Goal: Transaction & Acquisition: Register for event/course

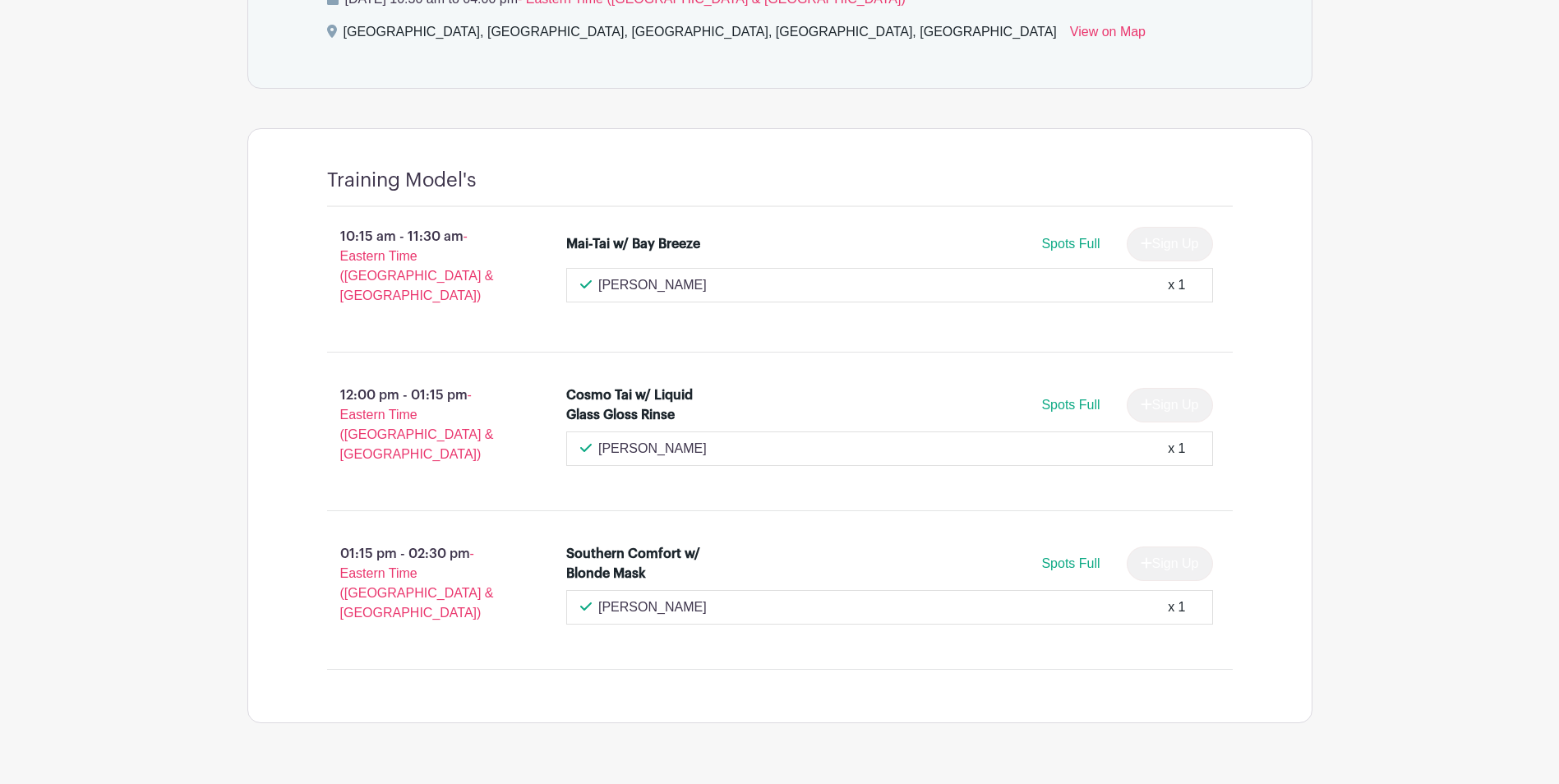
scroll to position [792, 0]
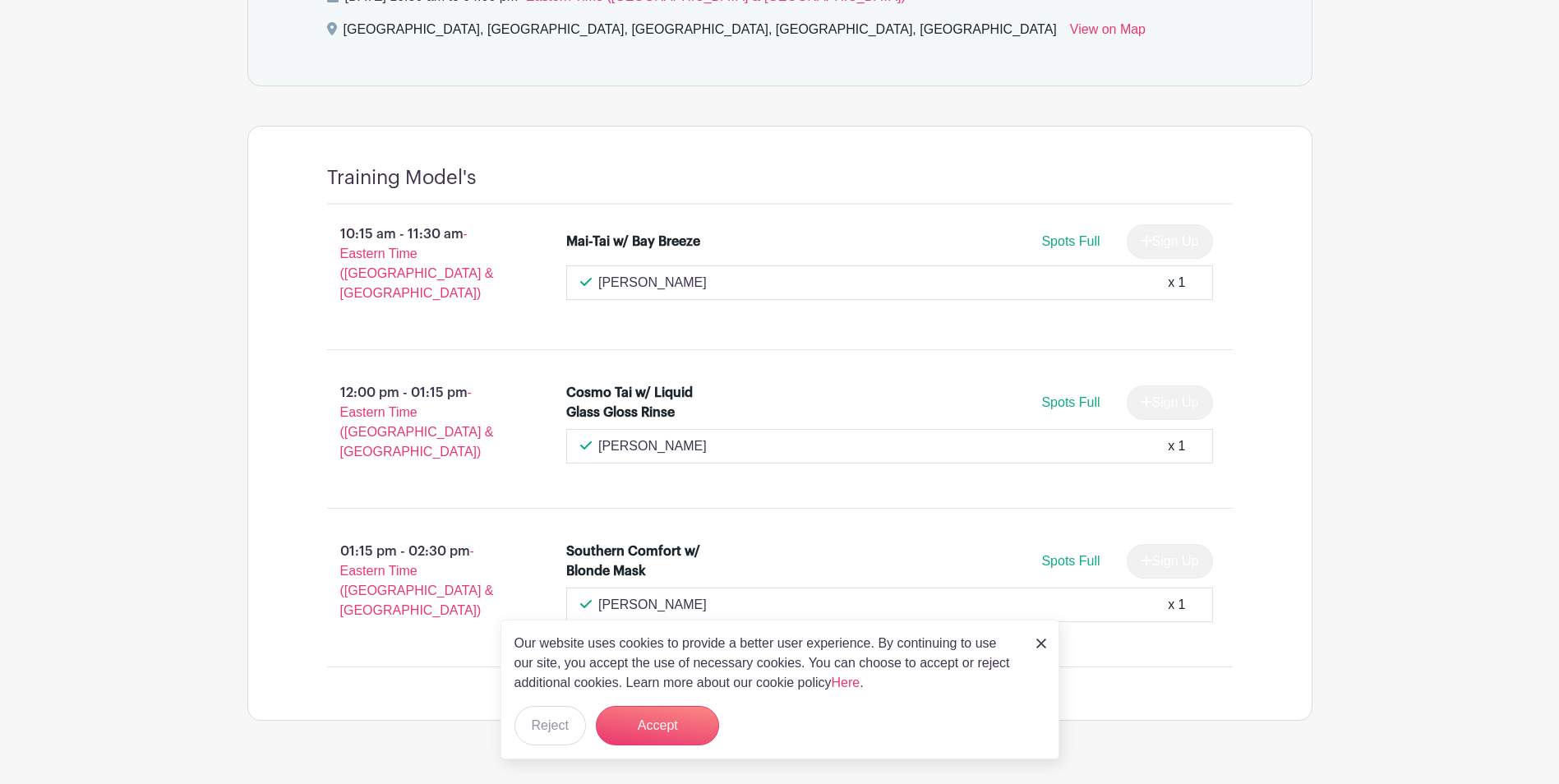
click at [1038, 644] on img at bounding box center [1041, 643] width 10 height 10
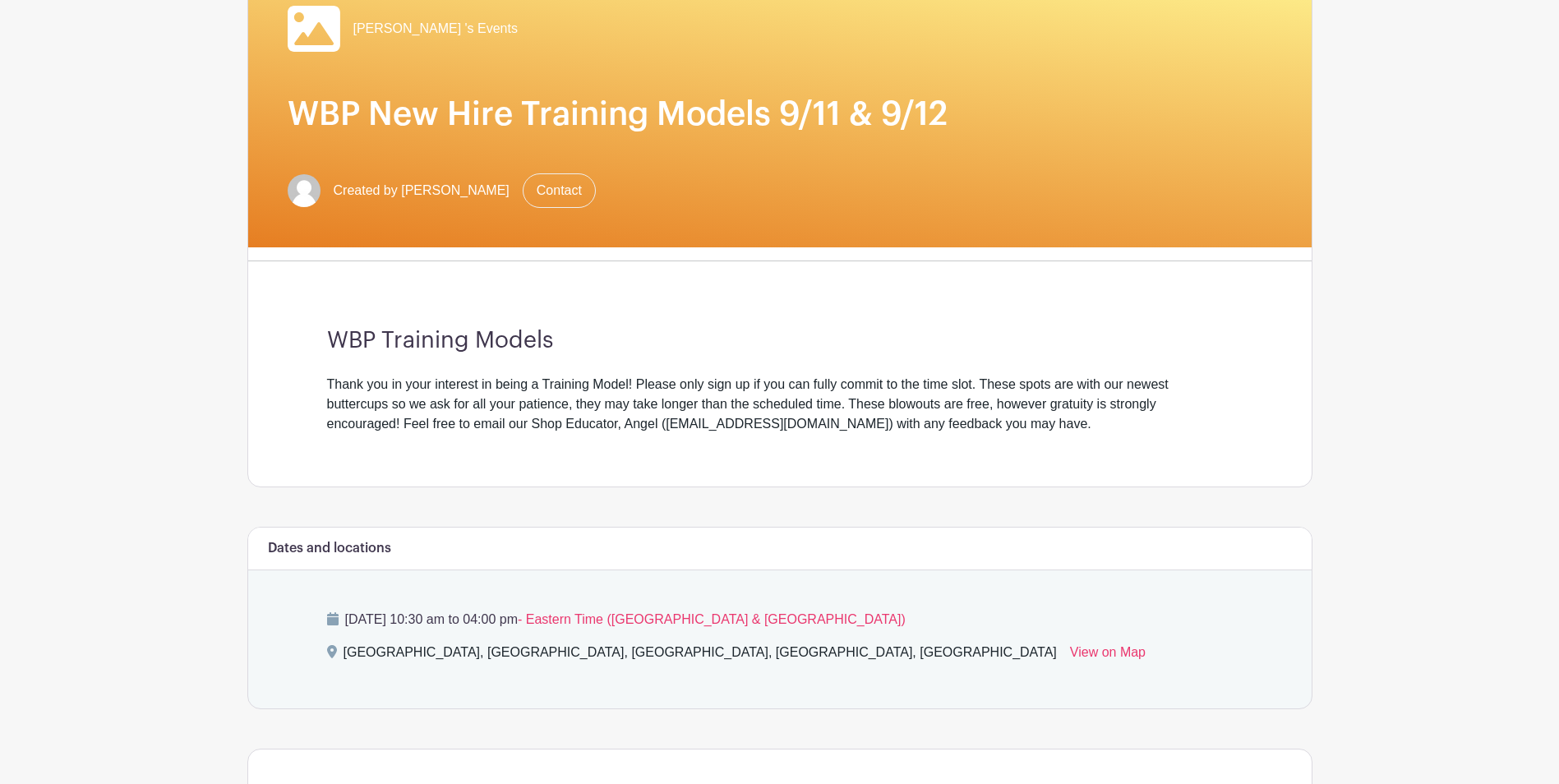
scroll to position [52, 0]
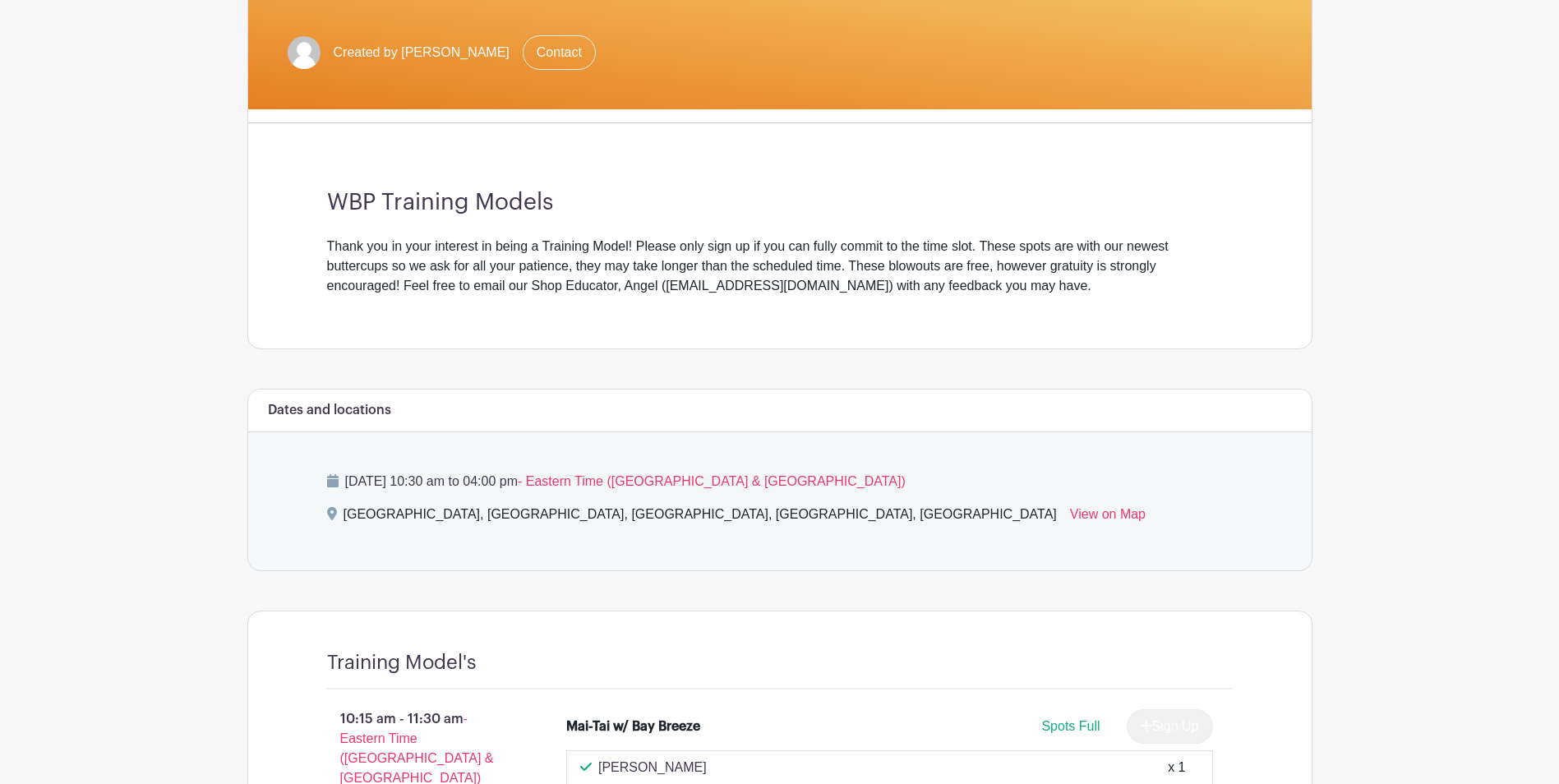
scroll to position [299, 0]
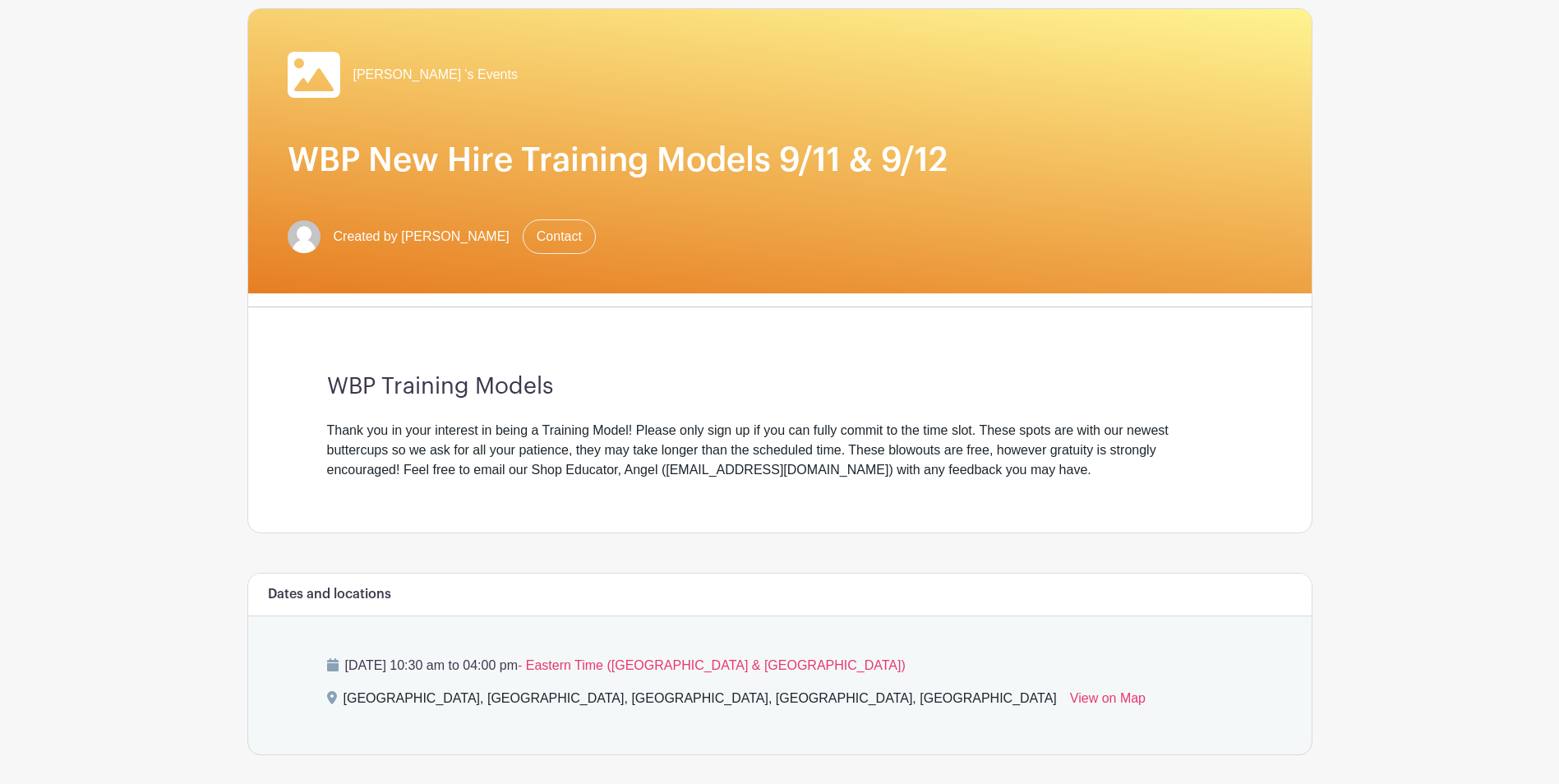
scroll to position [52, 0]
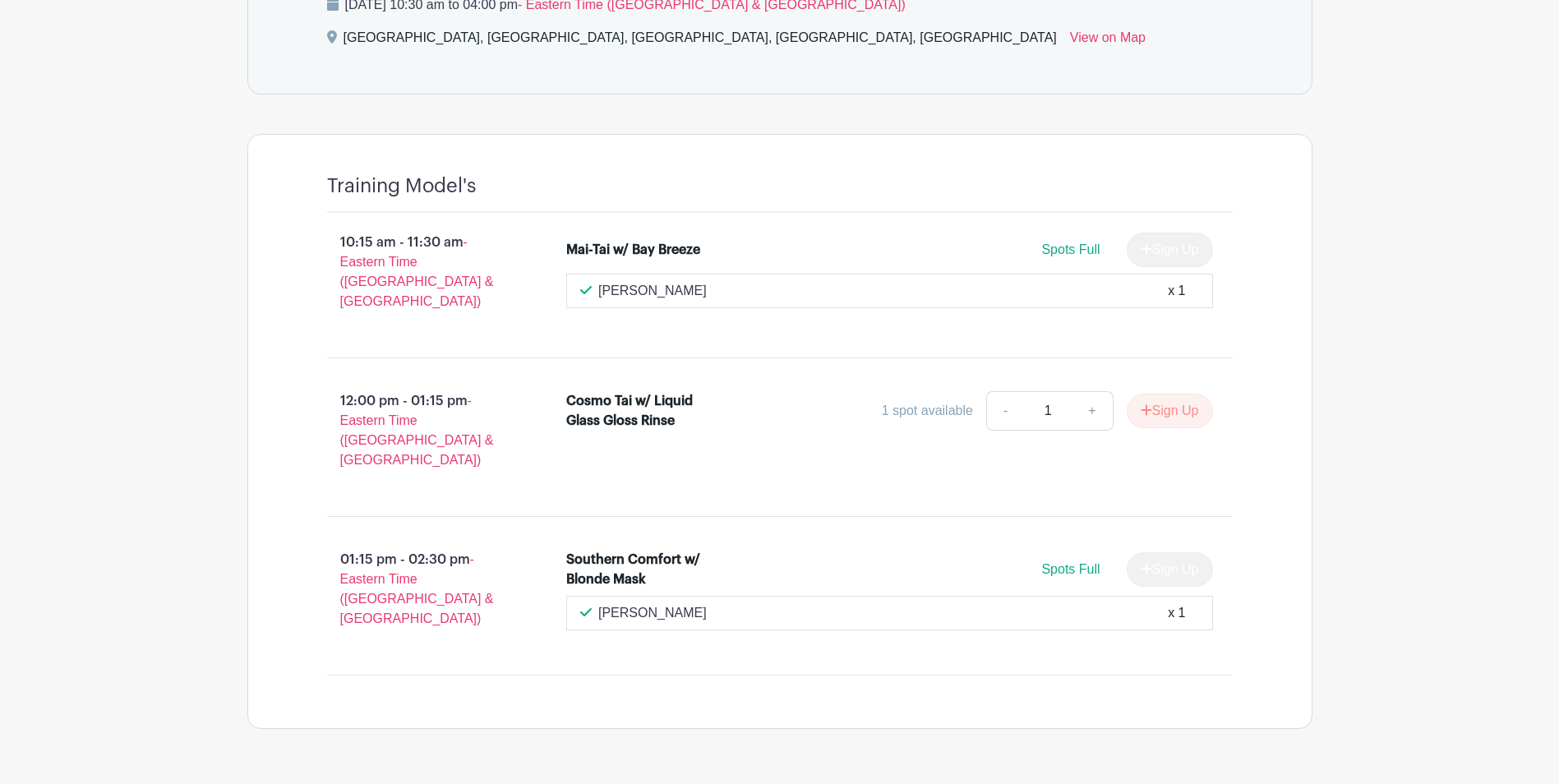
scroll to position [792, 0]
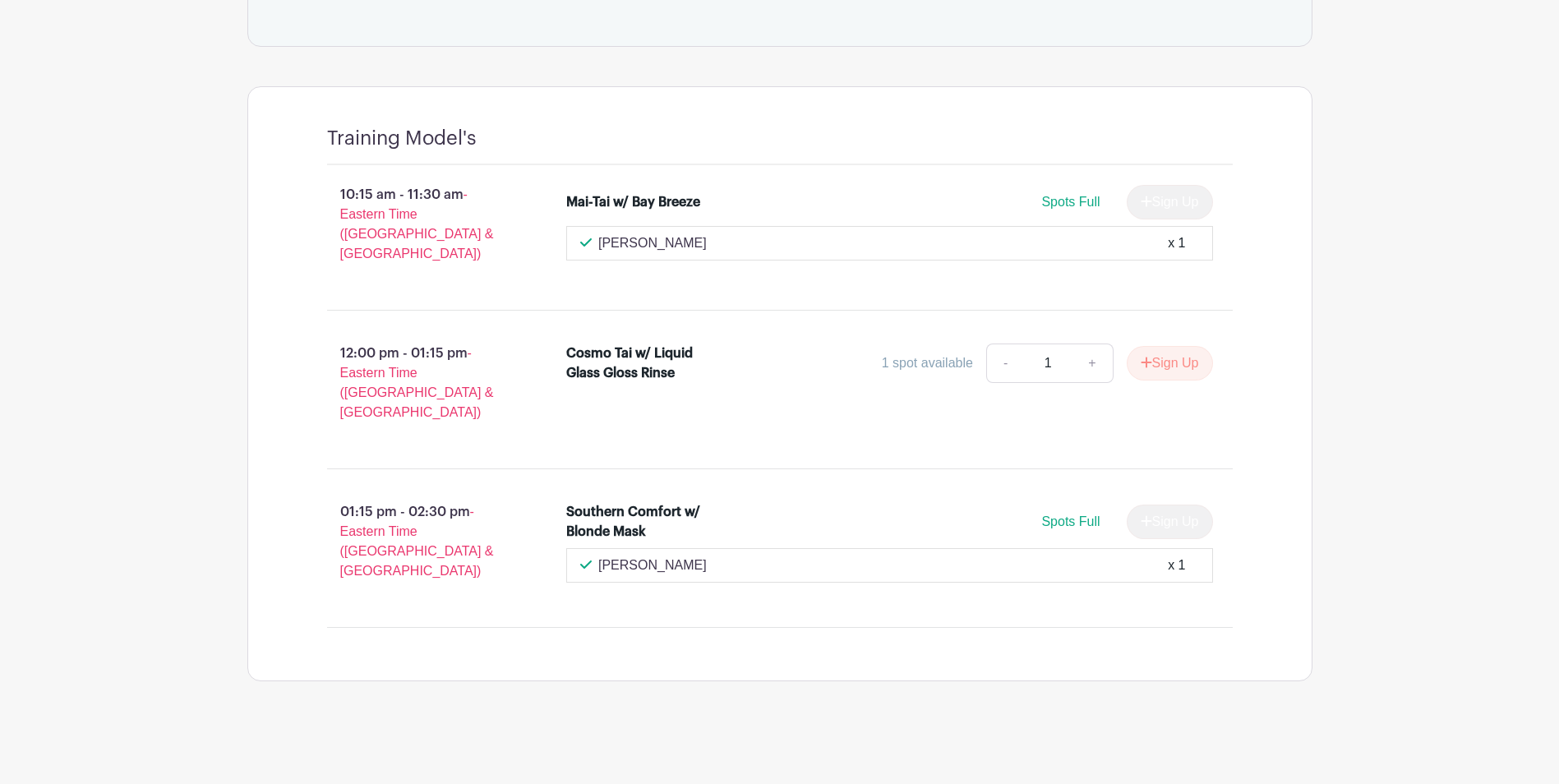
scroll to position [784, 0]
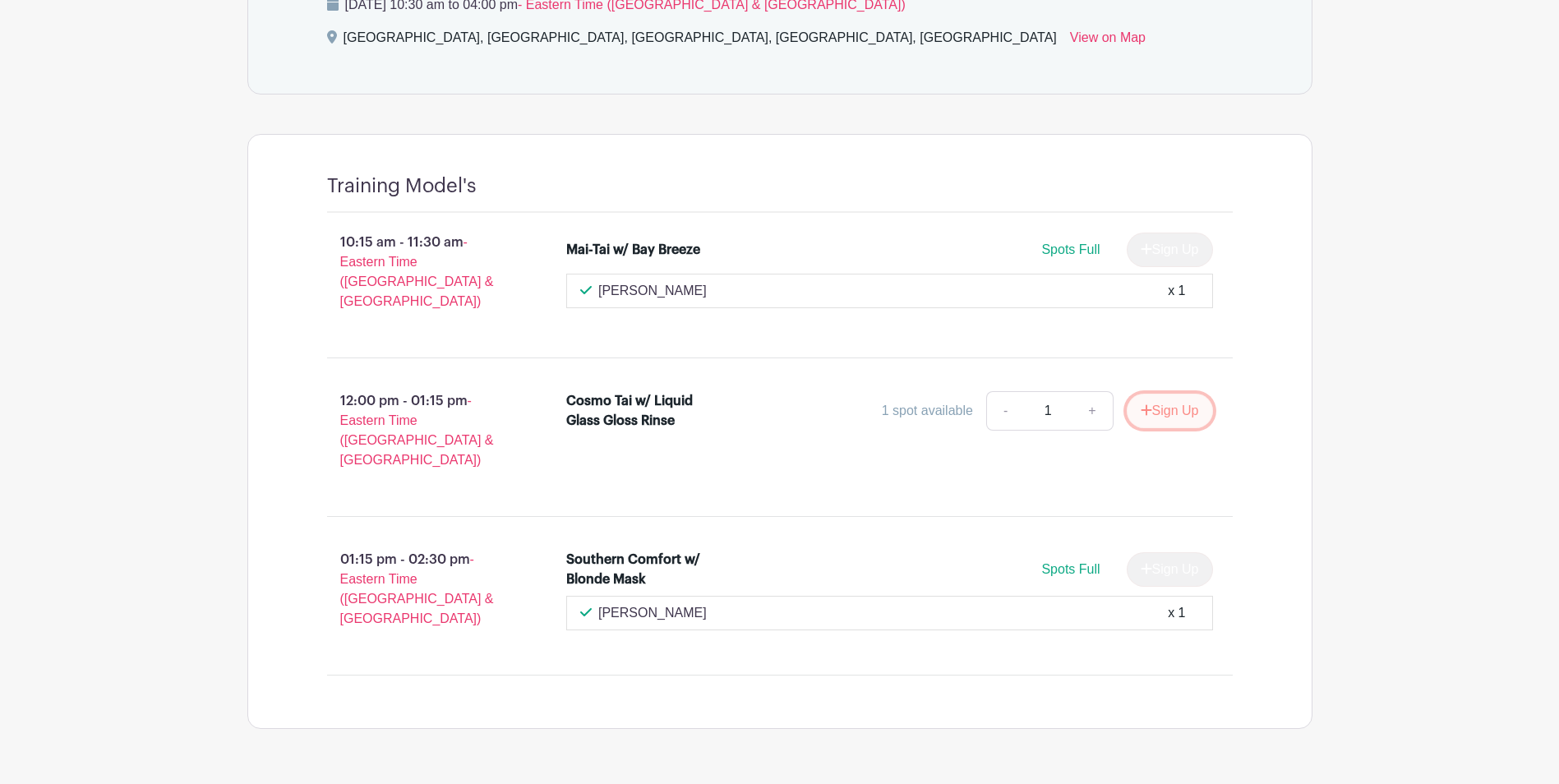
click at [1164, 396] on button "Sign Up" at bounding box center [1169, 411] width 86 height 35
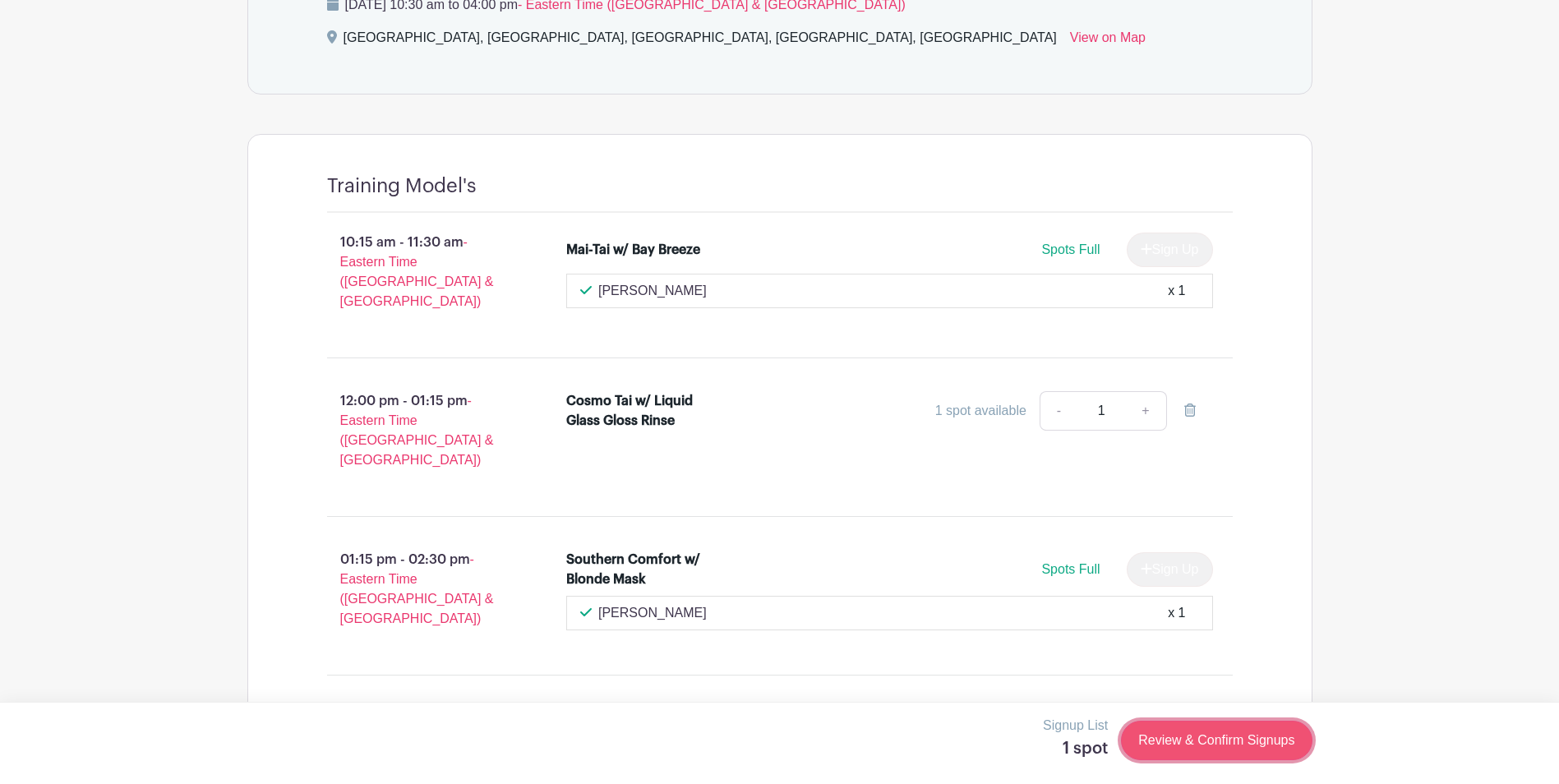
click at [1173, 741] on link "Review & Confirm Signups" at bounding box center [1215, 740] width 191 height 40
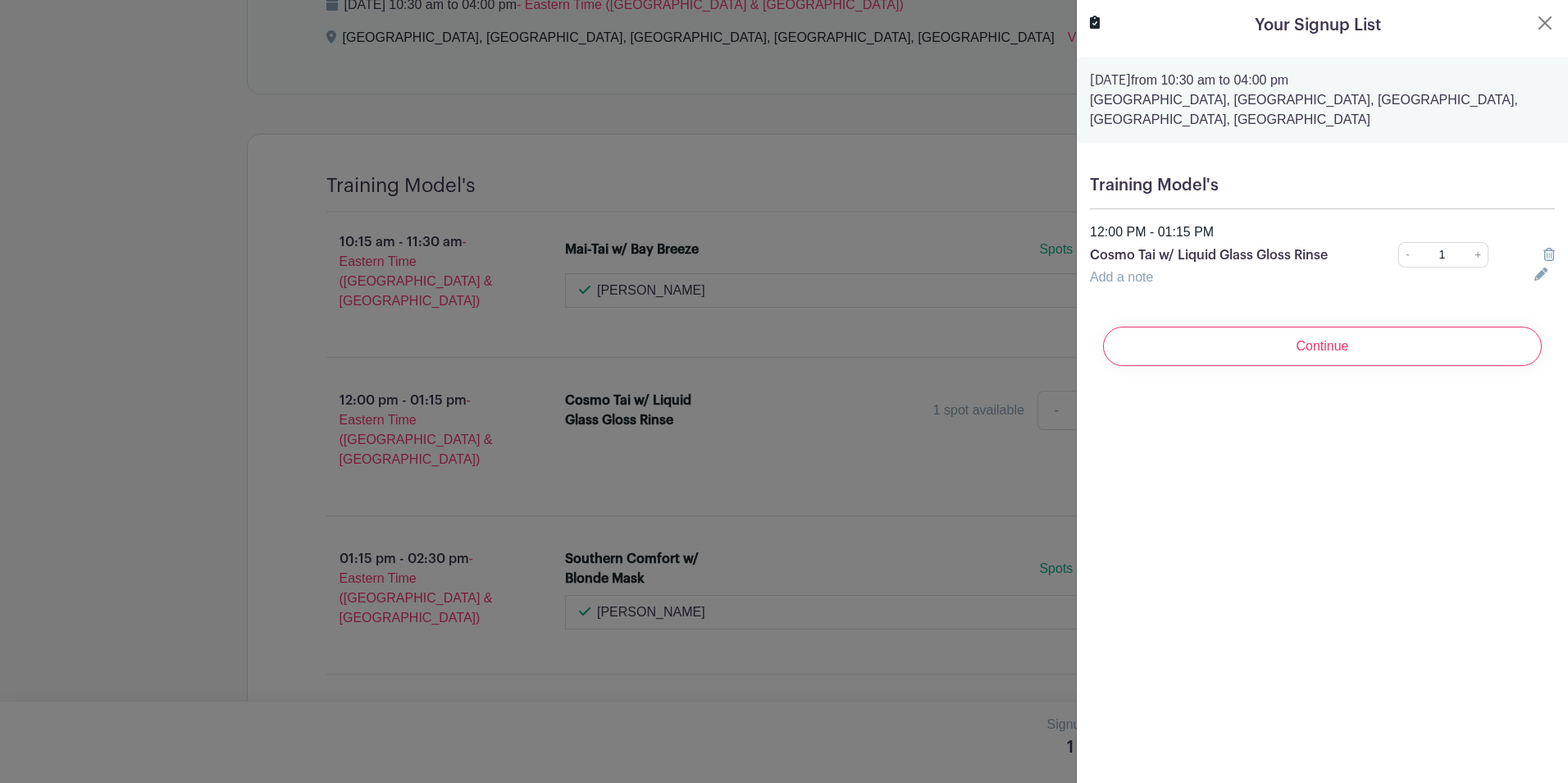
click at [1292, 367] on div "Continue" at bounding box center [1322, 347] width 465 height 66
click at [1300, 355] on input "Continue" at bounding box center [1322, 346] width 439 height 40
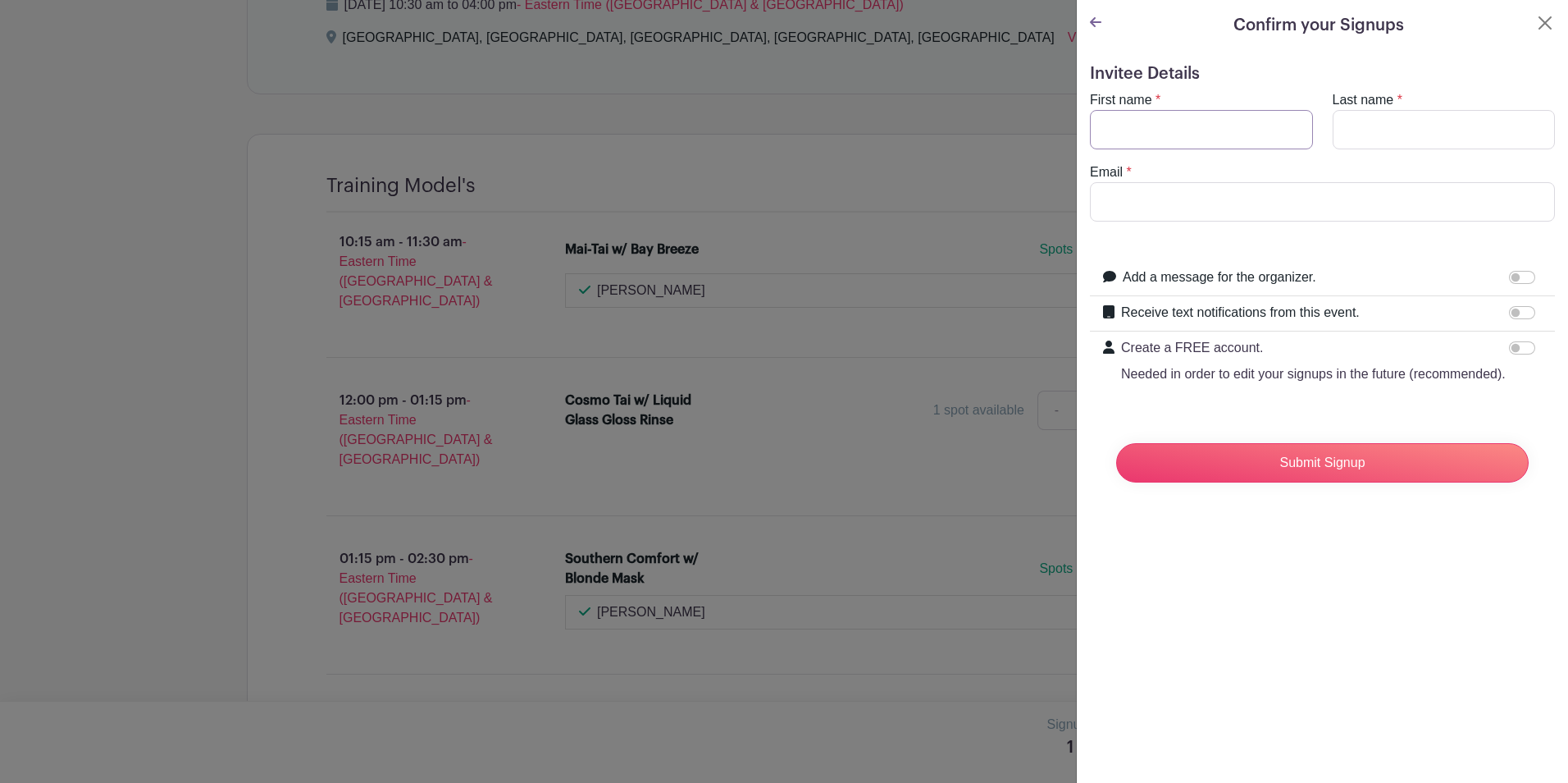
click at [1213, 132] on input "First name" at bounding box center [1201, 129] width 223 height 40
type input "AMANDA"
type input "LAUER"
type input "alauer@basisindustrial.com"
drag, startPoint x: 1307, startPoint y: 197, endPoint x: 1112, endPoint y: 208, distance: 195.3
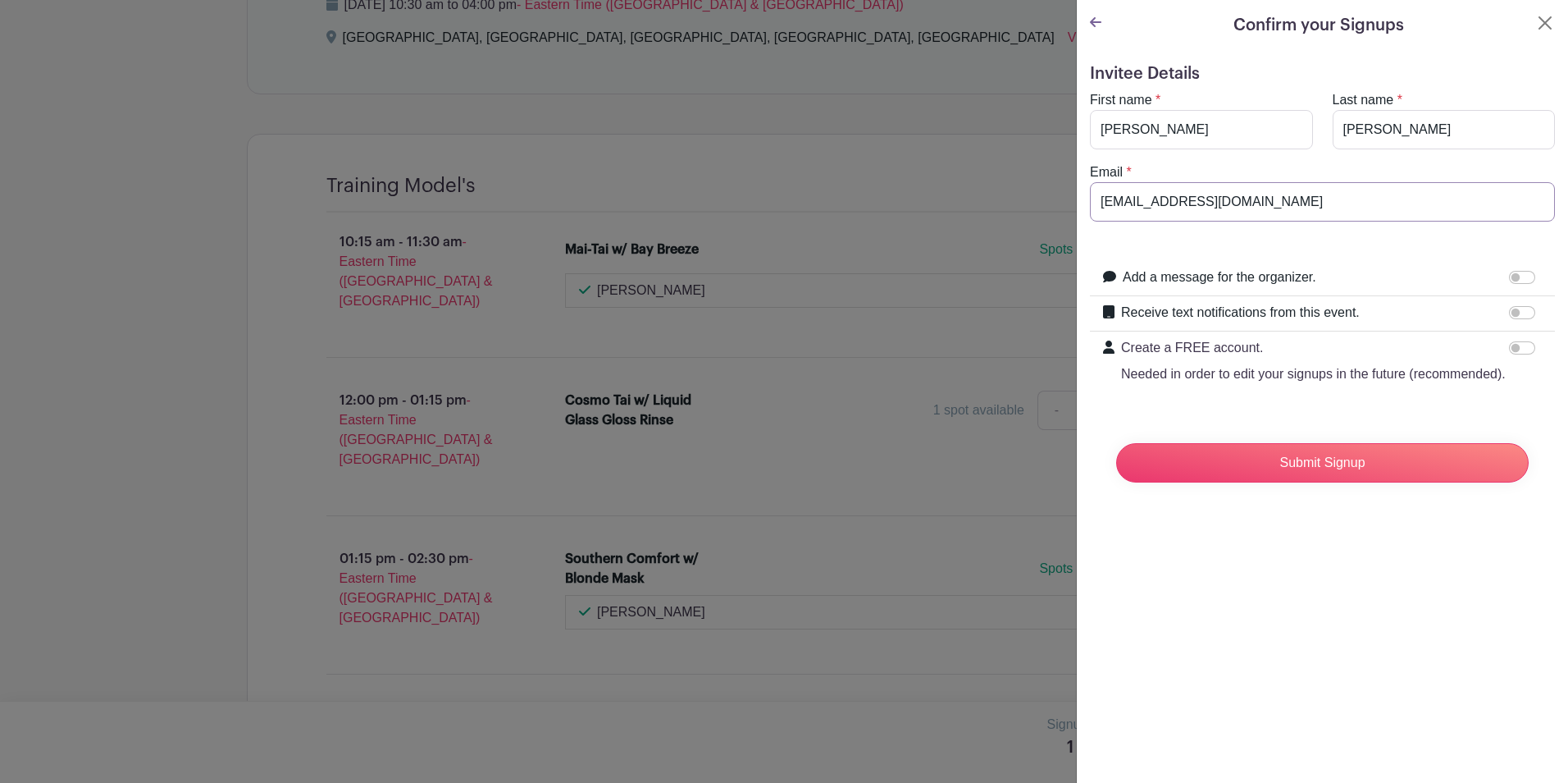
click at [1112, 208] on input "alauer@basisindustrial.com" at bounding box center [1322, 201] width 465 height 40
click at [1327, 206] on input "alauer@basisindustrial.com" at bounding box center [1322, 201] width 465 height 40
drag, startPoint x: 1327, startPoint y: 205, endPoint x: 1319, endPoint y: 206, distance: 8.1
click at [1319, 206] on input "alauer@basisindustrial.com" at bounding box center [1322, 201] width 465 height 40
click at [1372, 570] on div "Confirm your Signups Invitee Details First name * AMANDA Last name * LAUER Emai…" at bounding box center [1322, 392] width 492 height 783
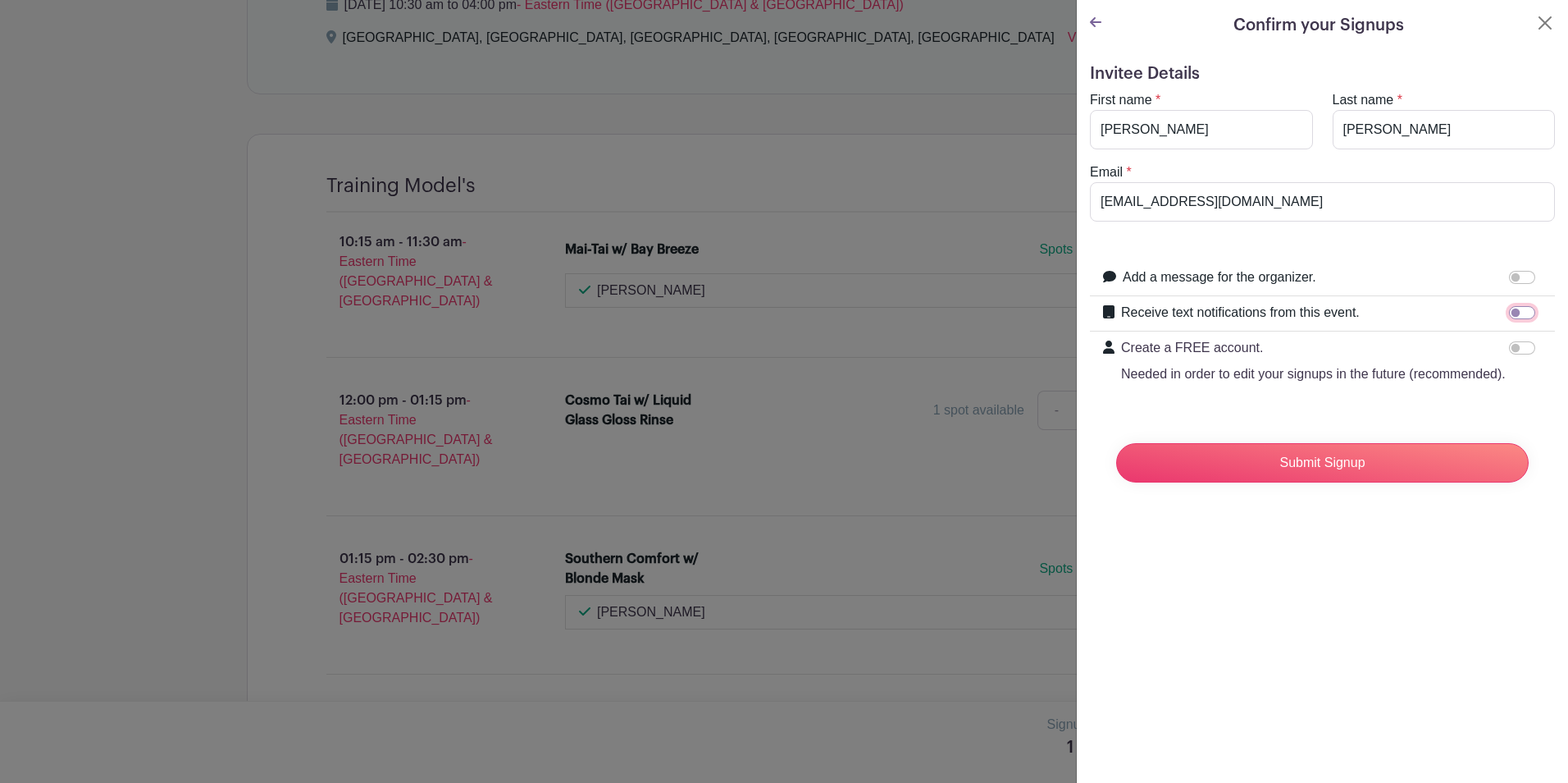
click at [1517, 312] on input "Receive text notifications from this event." at bounding box center [1522, 313] width 26 height 14
checkbox input "true"
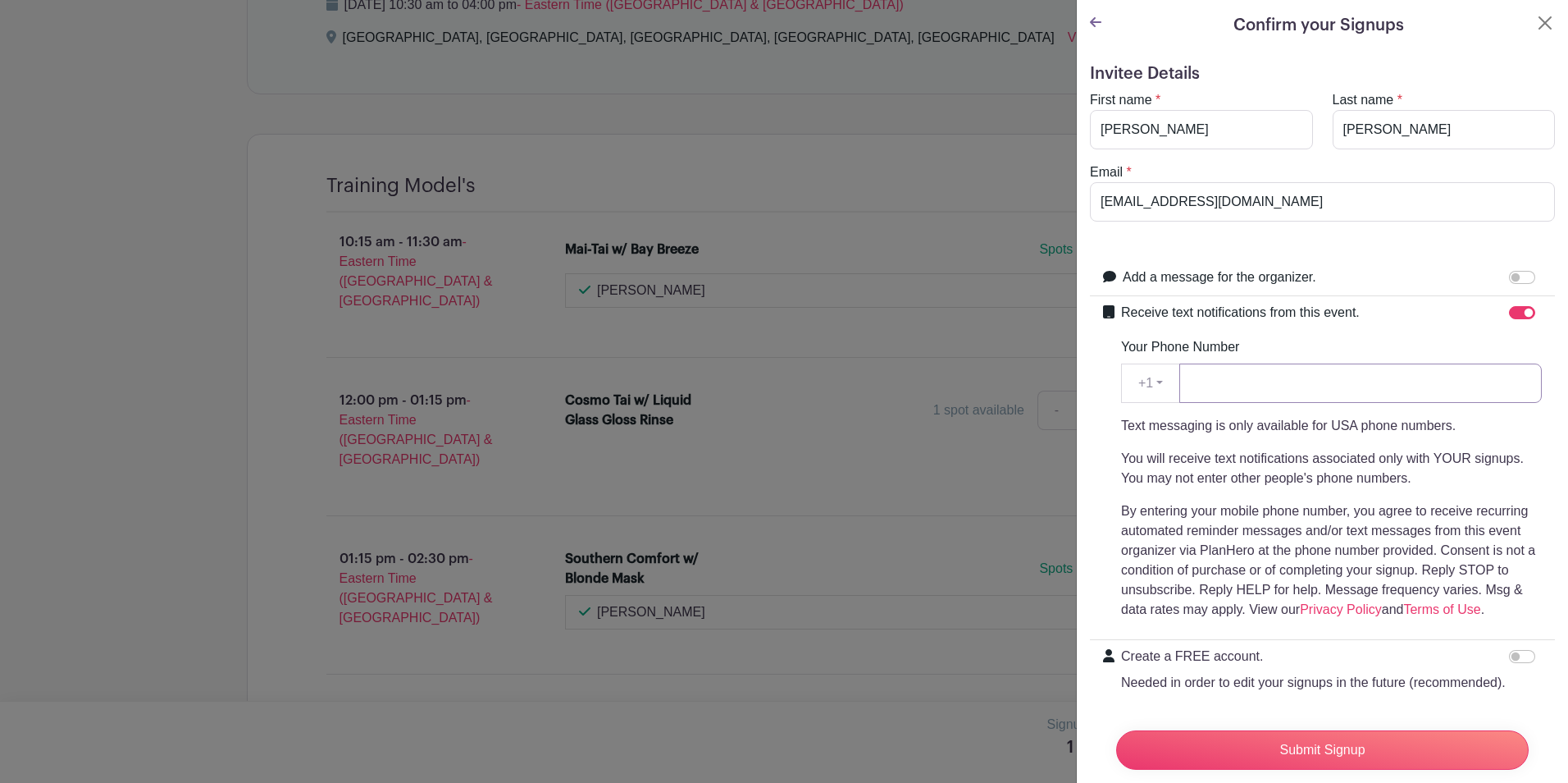
click at [1398, 373] on input "Your Phone Number" at bounding box center [1360, 383] width 363 height 40
type input "4403158010"
click at [1294, 742] on input "Submit Signup" at bounding box center [1322, 750] width 412 height 40
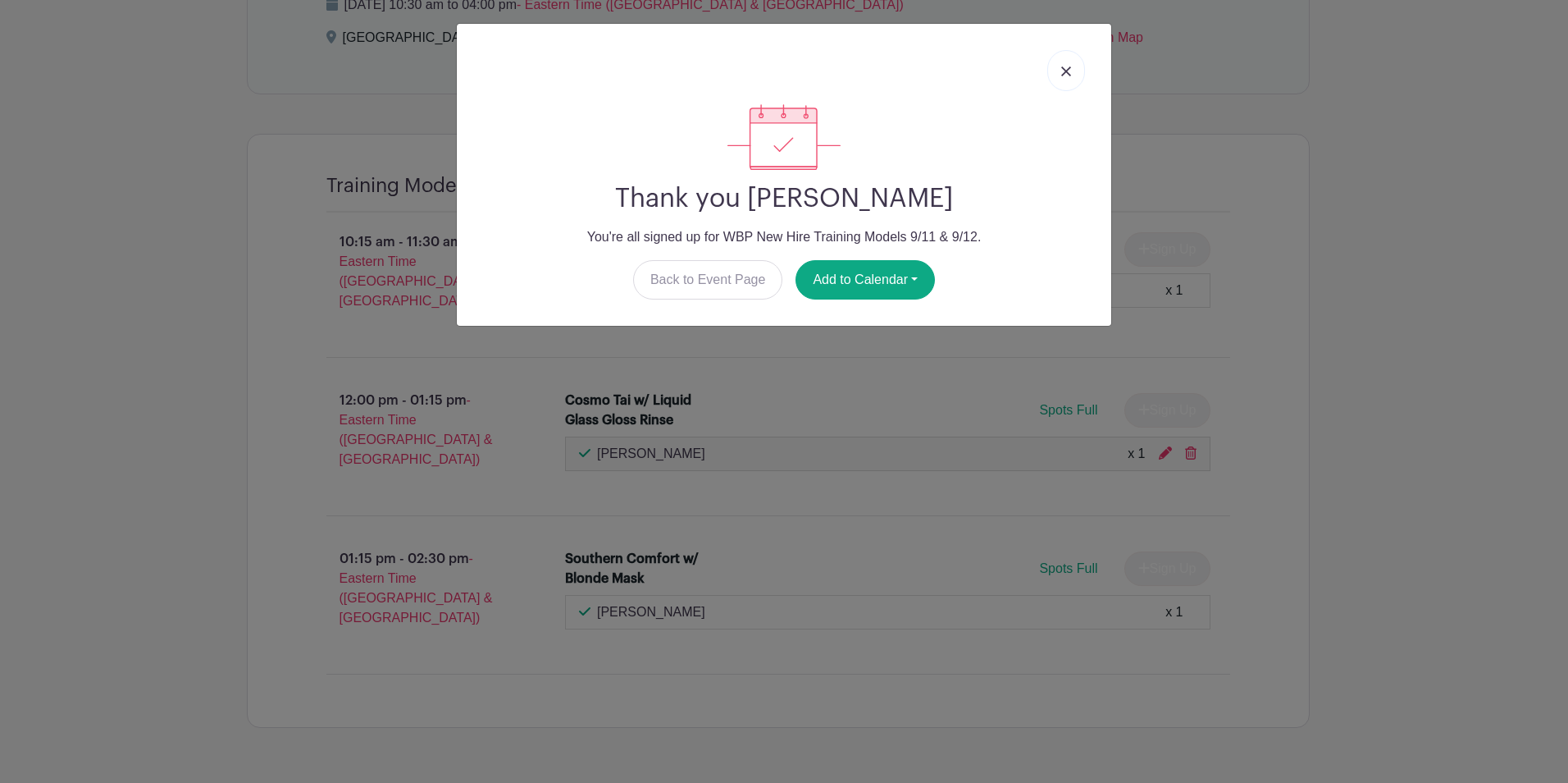
click at [1079, 65] on link at bounding box center [1066, 70] width 38 height 41
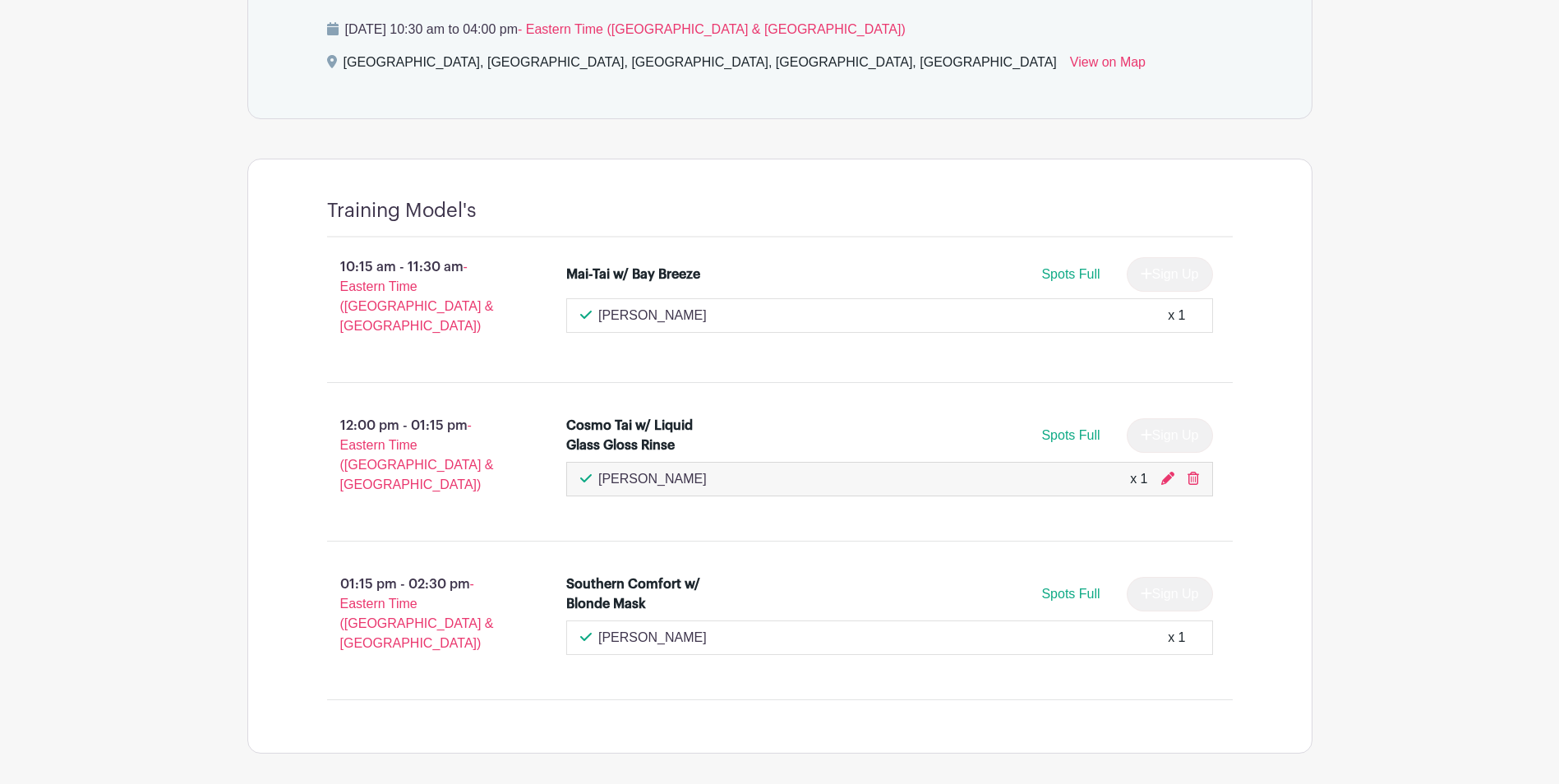
scroll to position [784, 0]
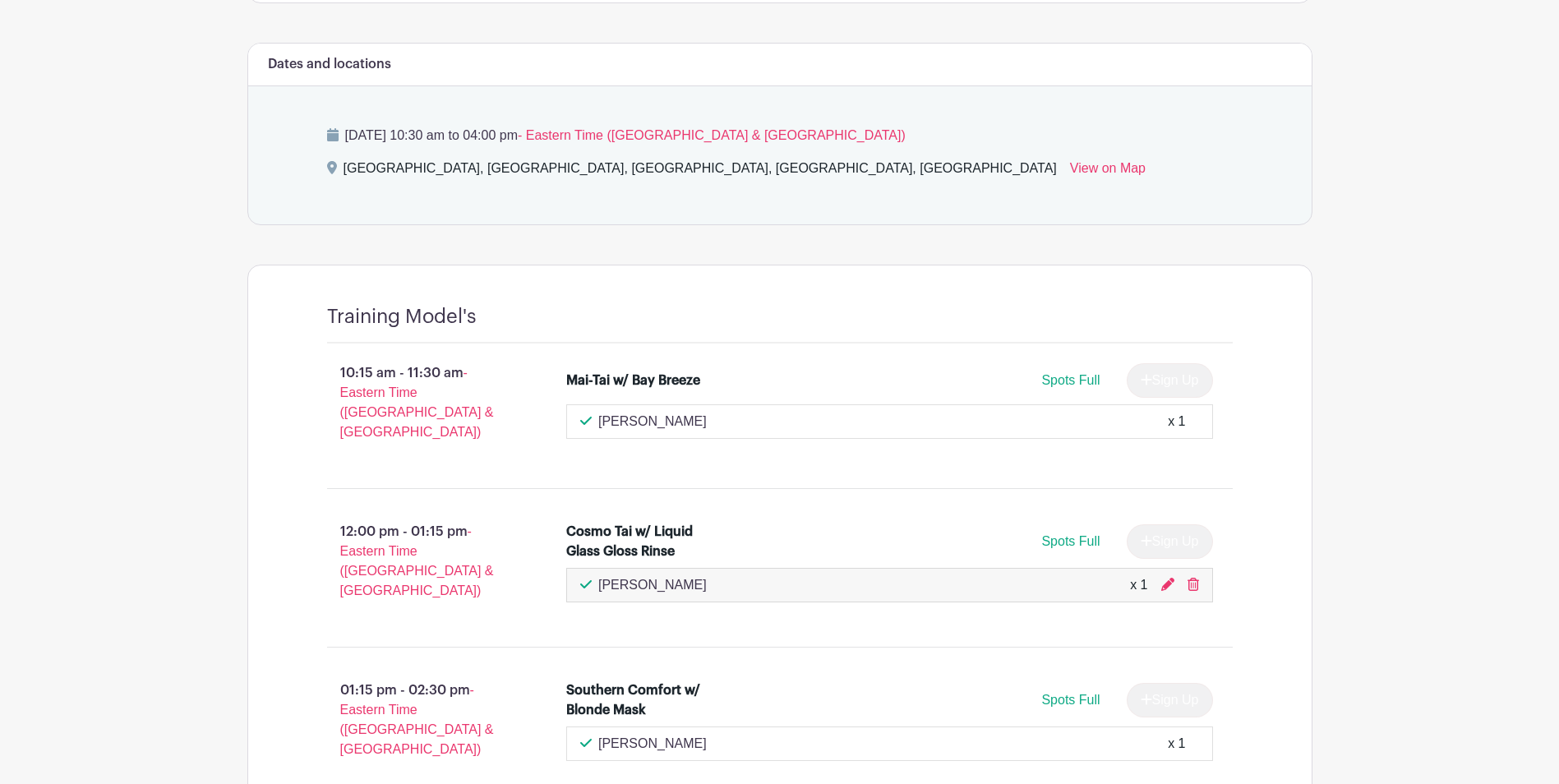
scroll to position [657, 0]
